Goal: Information Seeking & Learning: Learn about a topic

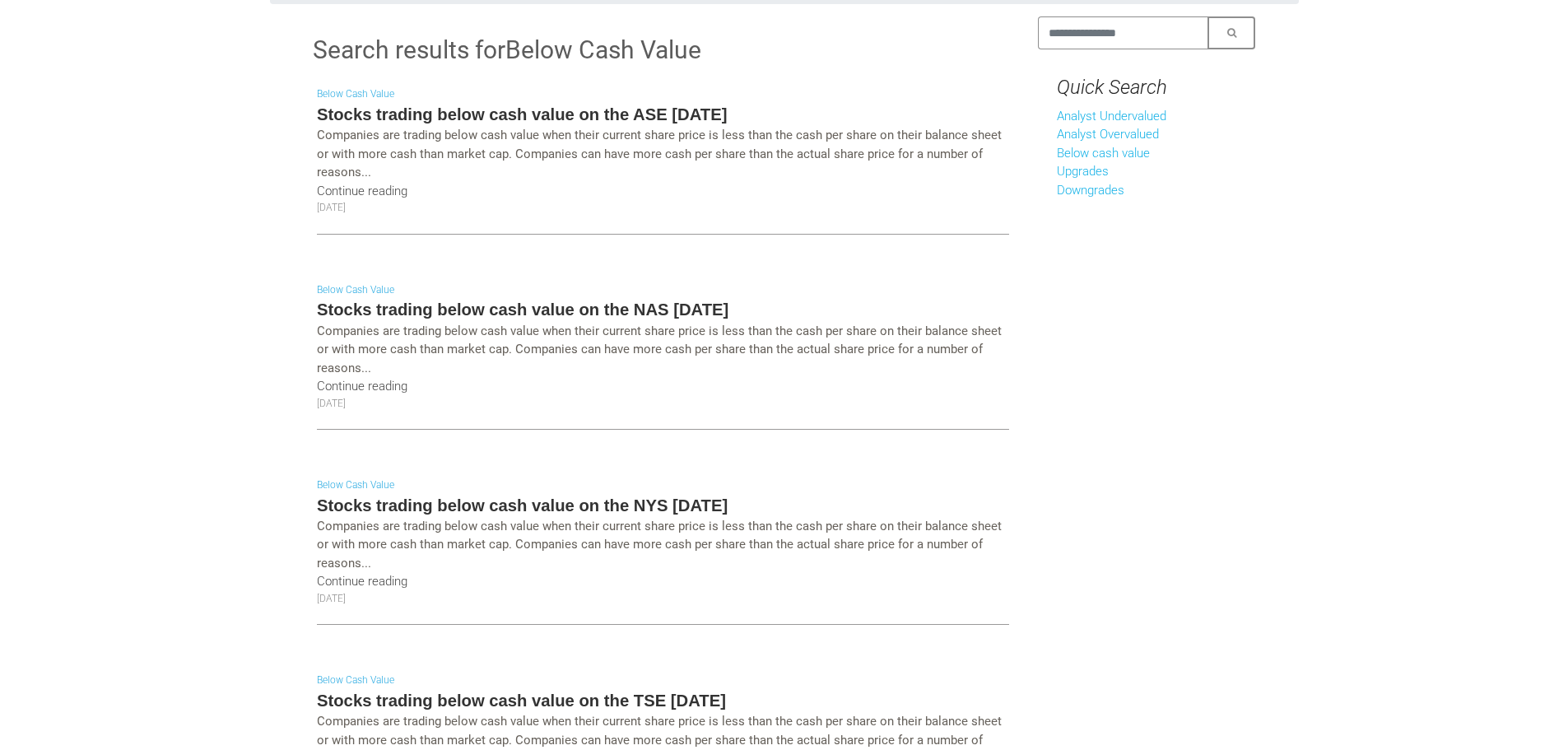
scroll to position [83, 0]
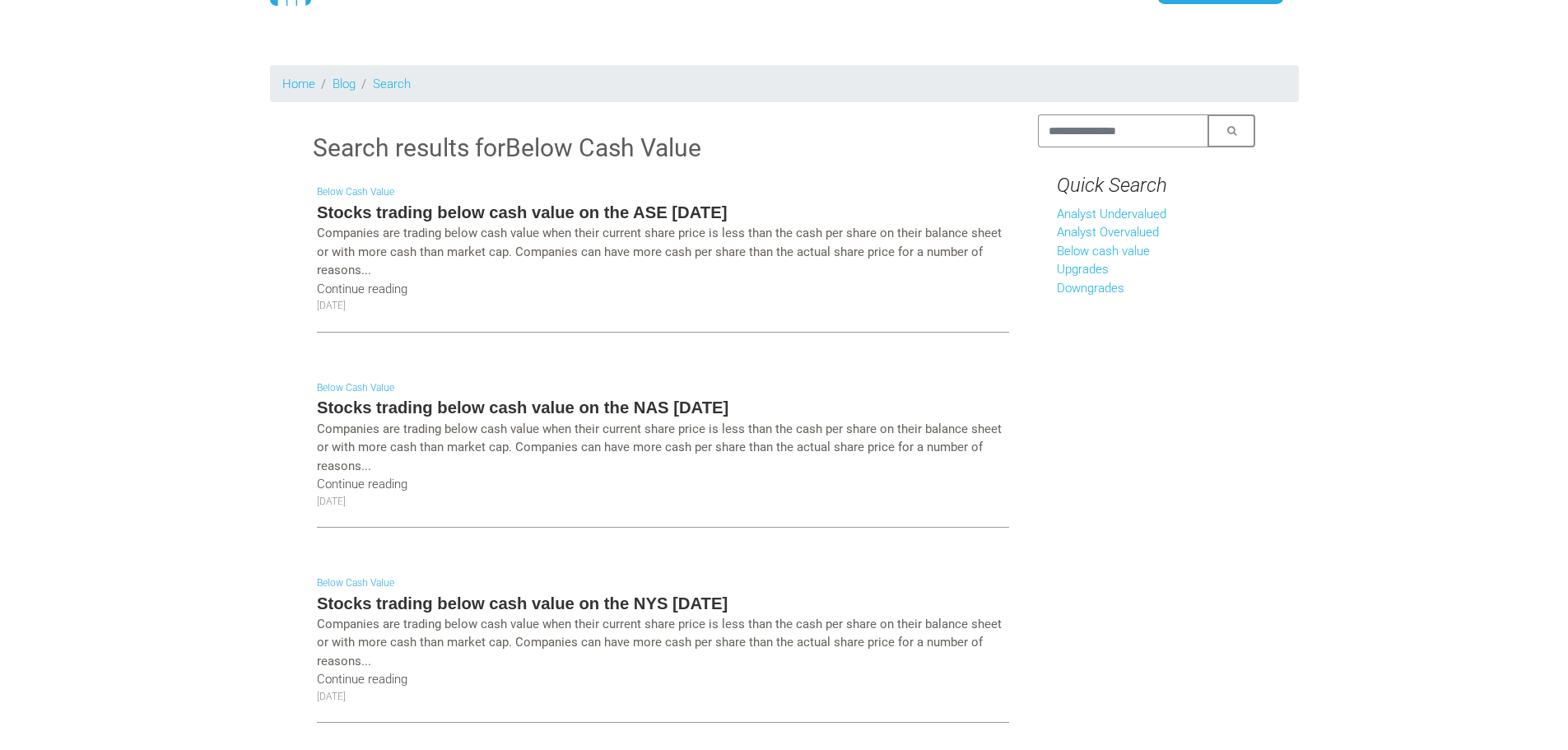
click at [695, 219] on h5 "Stocks trading below cash value on the ASE [DATE]" at bounding box center [663, 211] width 692 height 23
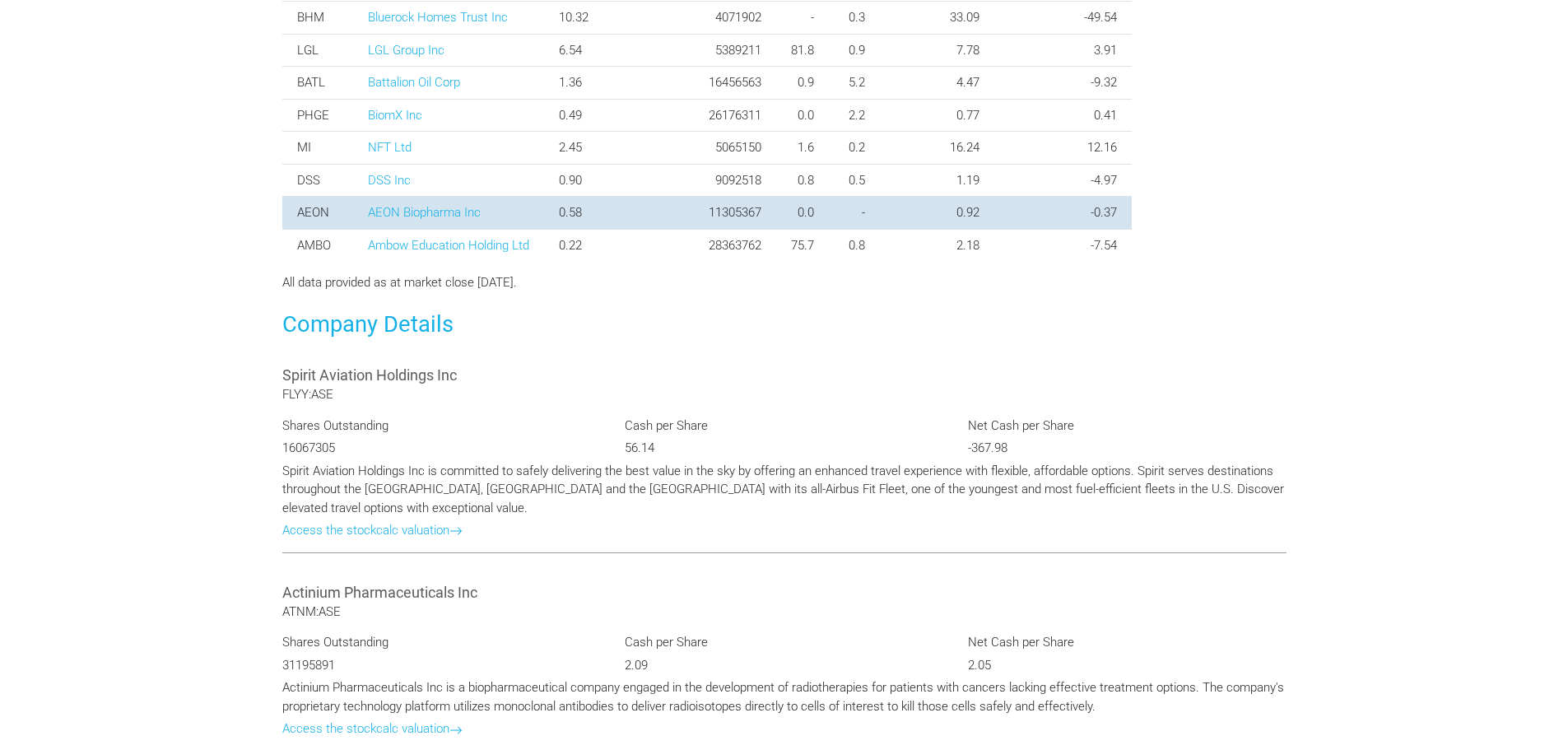
scroll to position [1069, 0]
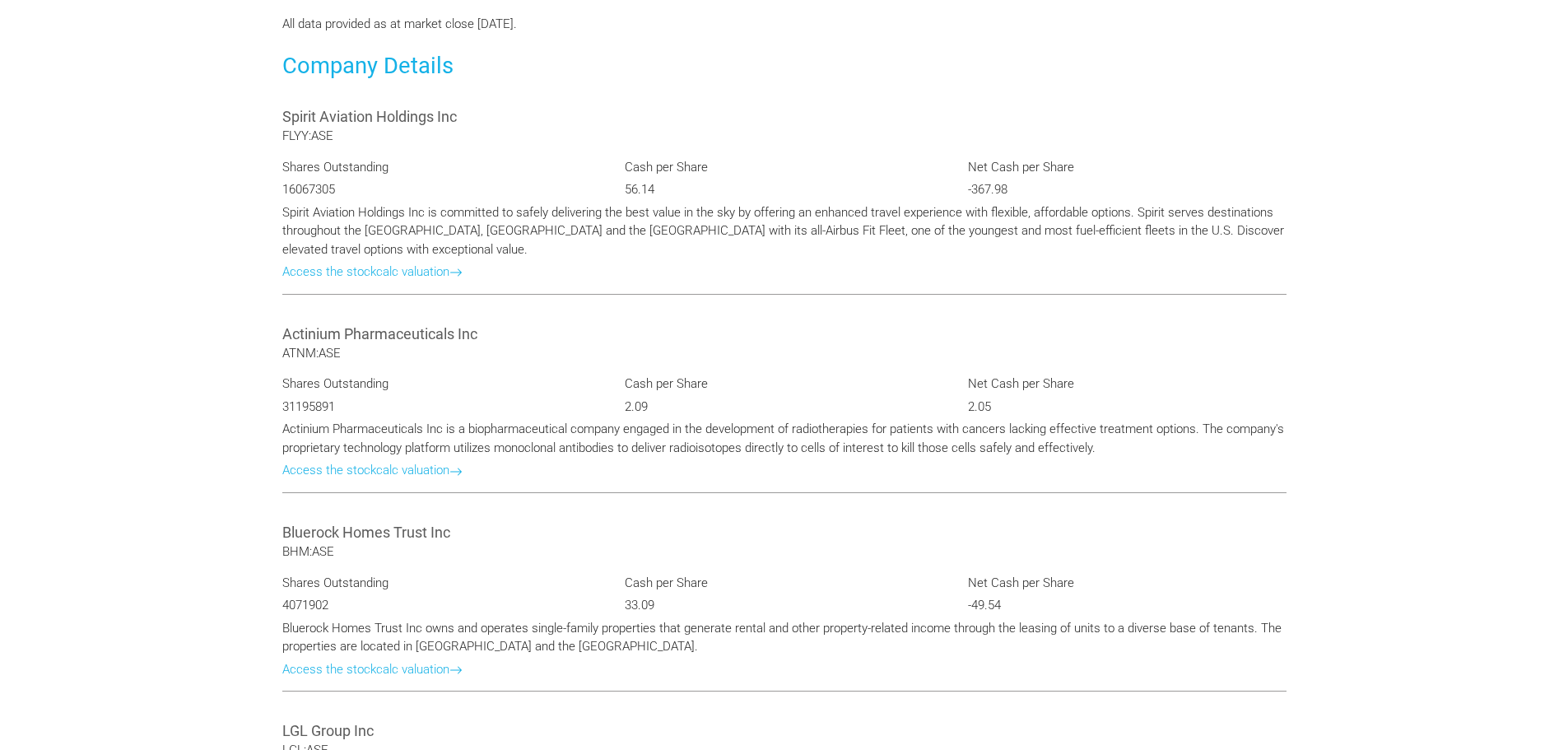
scroll to position [1093, 0]
